Goal: Task Accomplishment & Management: Complete application form

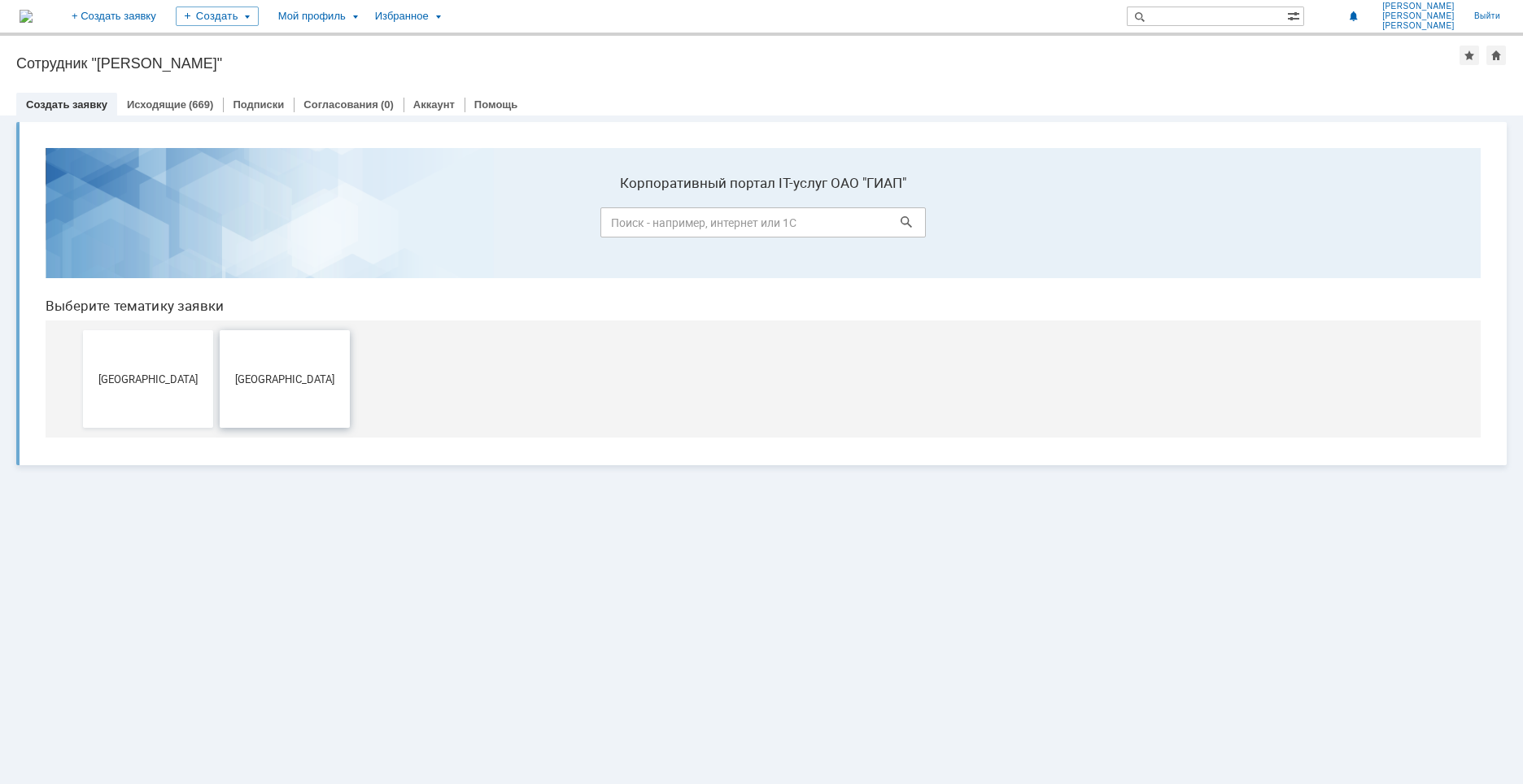
click at [298, 383] on span "[GEOGRAPHIC_DATA]" at bounding box center [284, 378] width 120 height 12
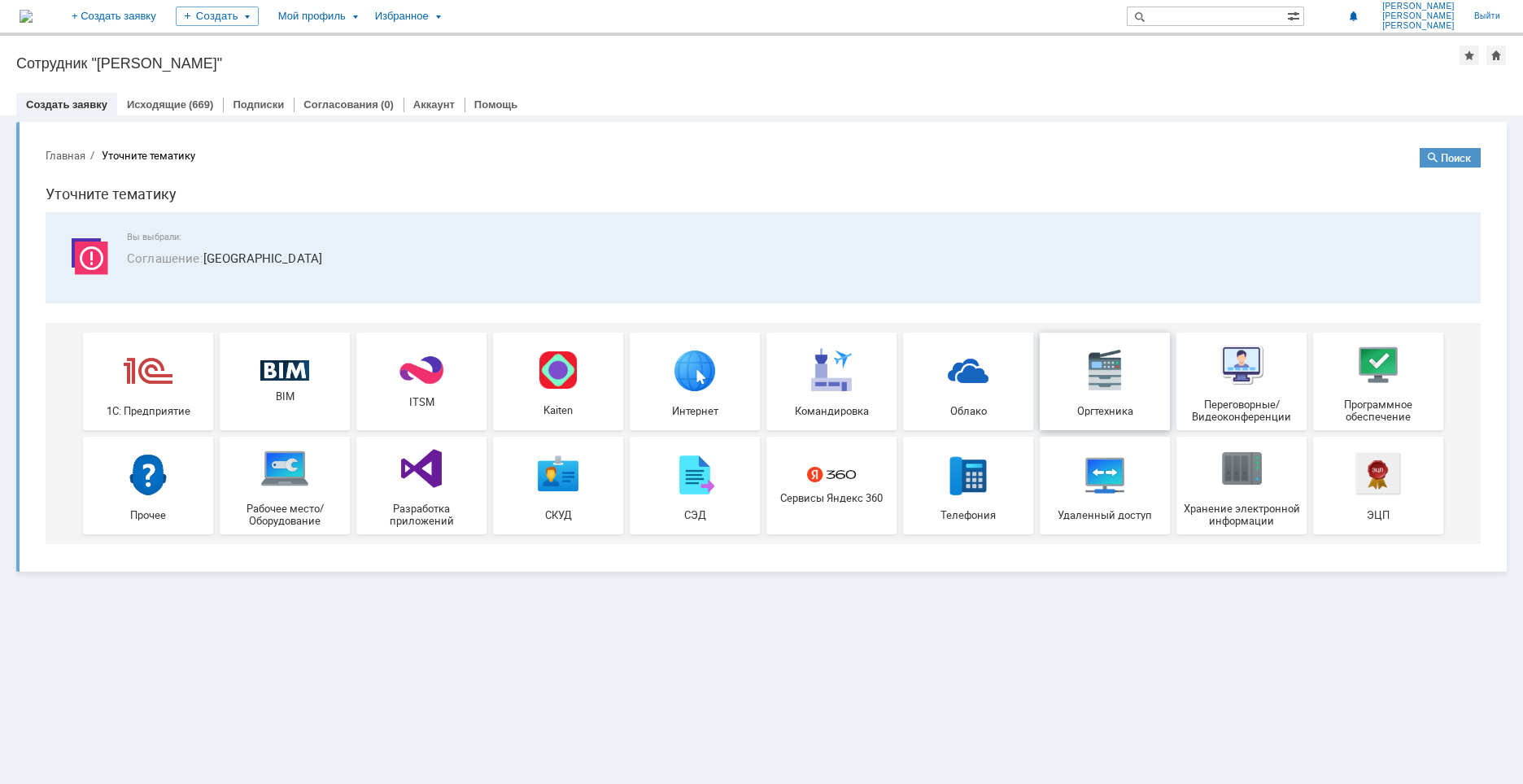
click at [1098, 376] on img at bounding box center [1105, 370] width 49 height 49
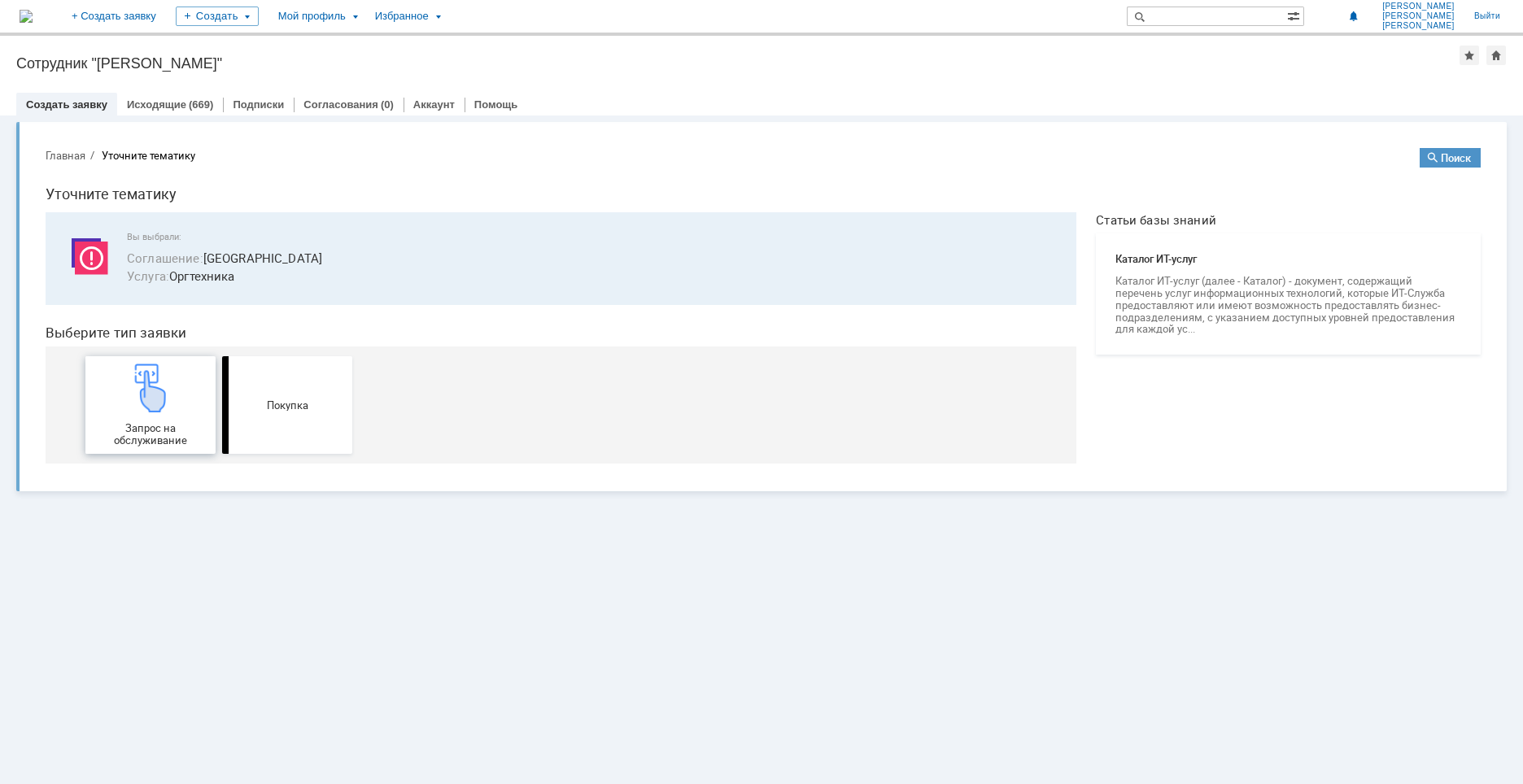
click at [159, 403] on img at bounding box center [150, 388] width 49 height 49
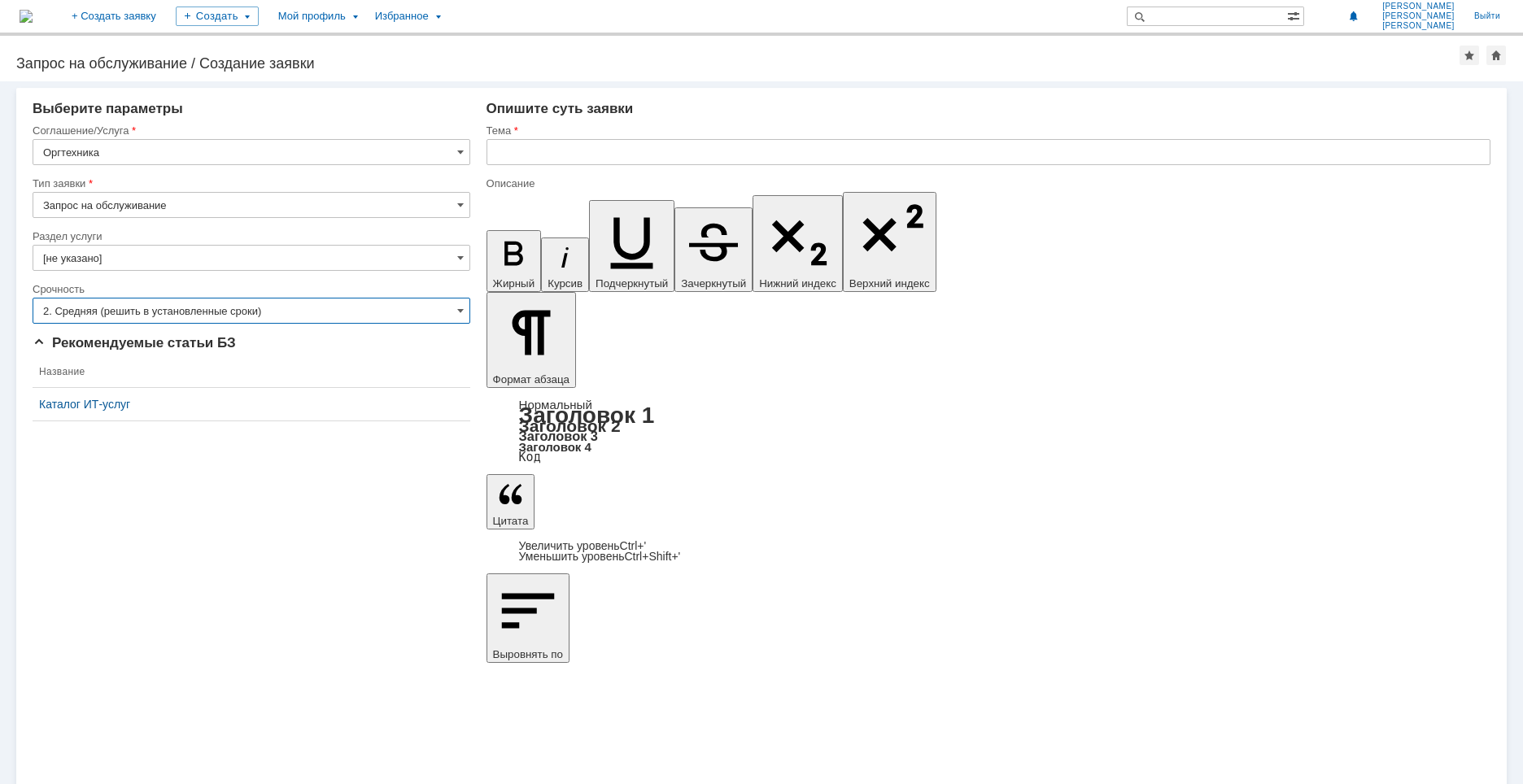
click at [156, 312] on input "2. Средняя (решить в установленные сроки)" at bounding box center [251, 310] width 438 height 26
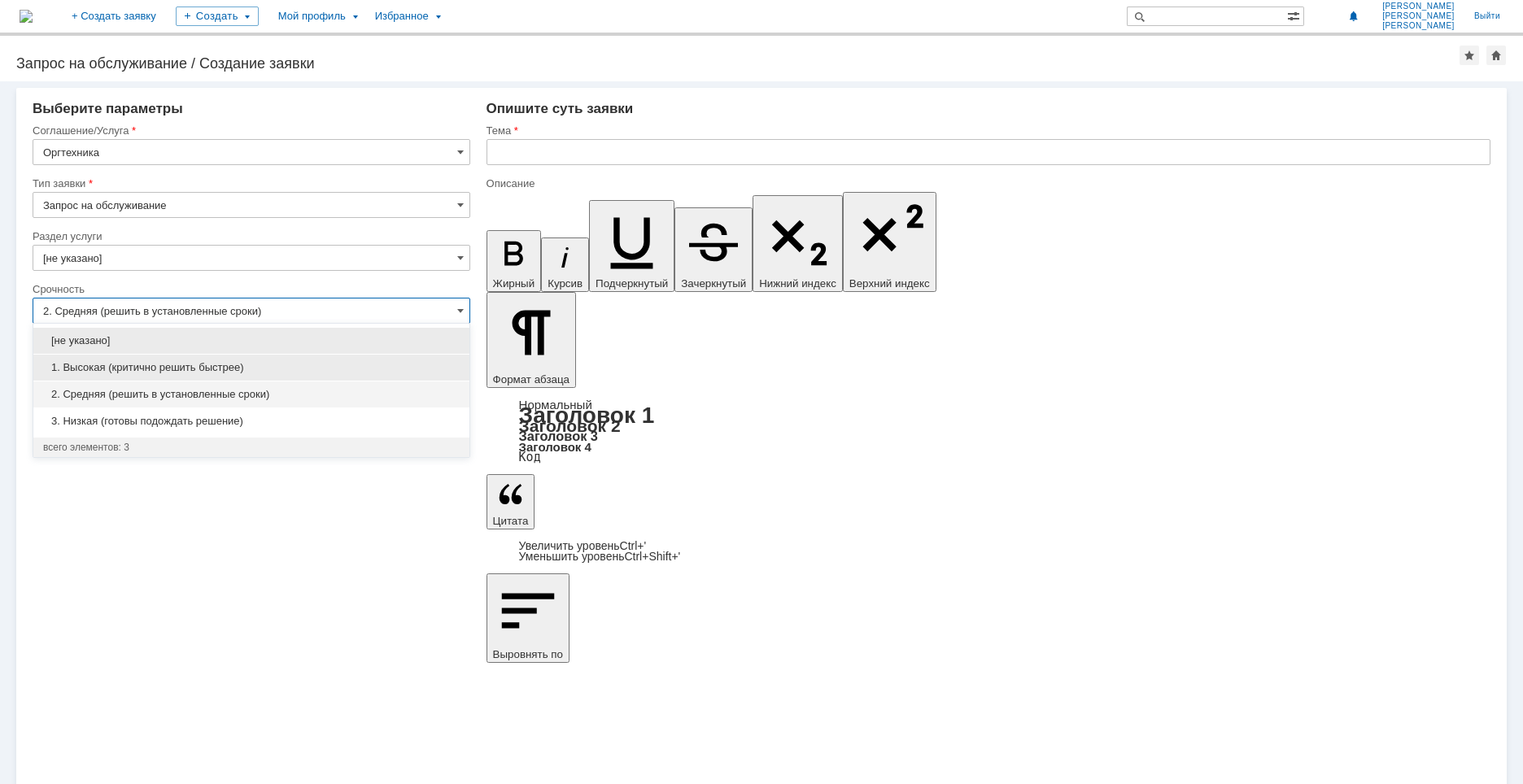
click at [146, 369] on span "1. Высокая (критично решить быстрее)" at bounding box center [251, 367] width 417 height 13
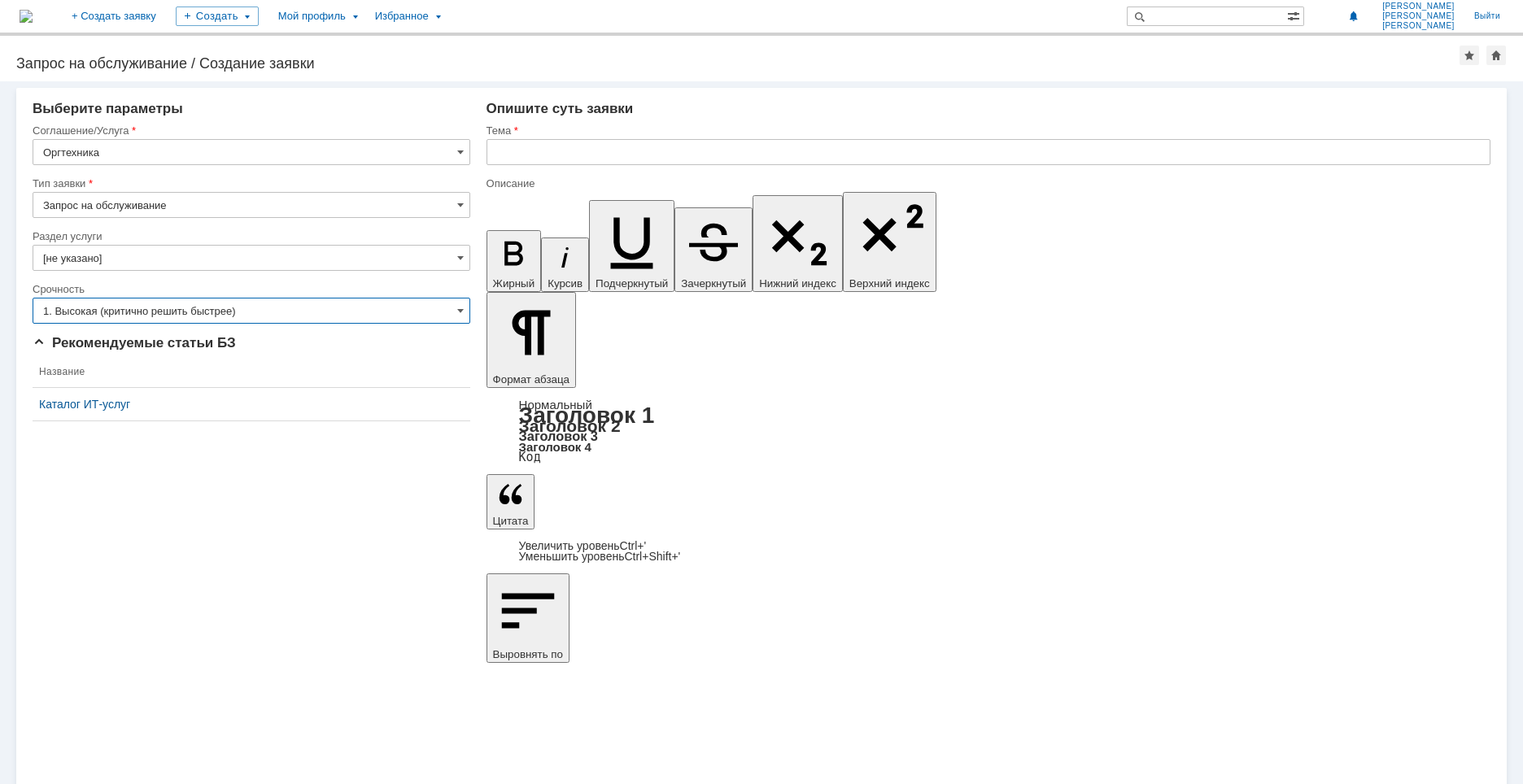
type input "1. Высокая (критично решить быстрее)"
click at [519, 154] on input "text" at bounding box center [989, 152] width 1004 height 26
drag, startPoint x: 663, startPoint y: 149, endPoint x: 479, endPoint y: 156, distance: 184.1
type input "Установить рулон А1 на LP-2070"
